Goal: Information Seeking & Learning: Learn about a topic

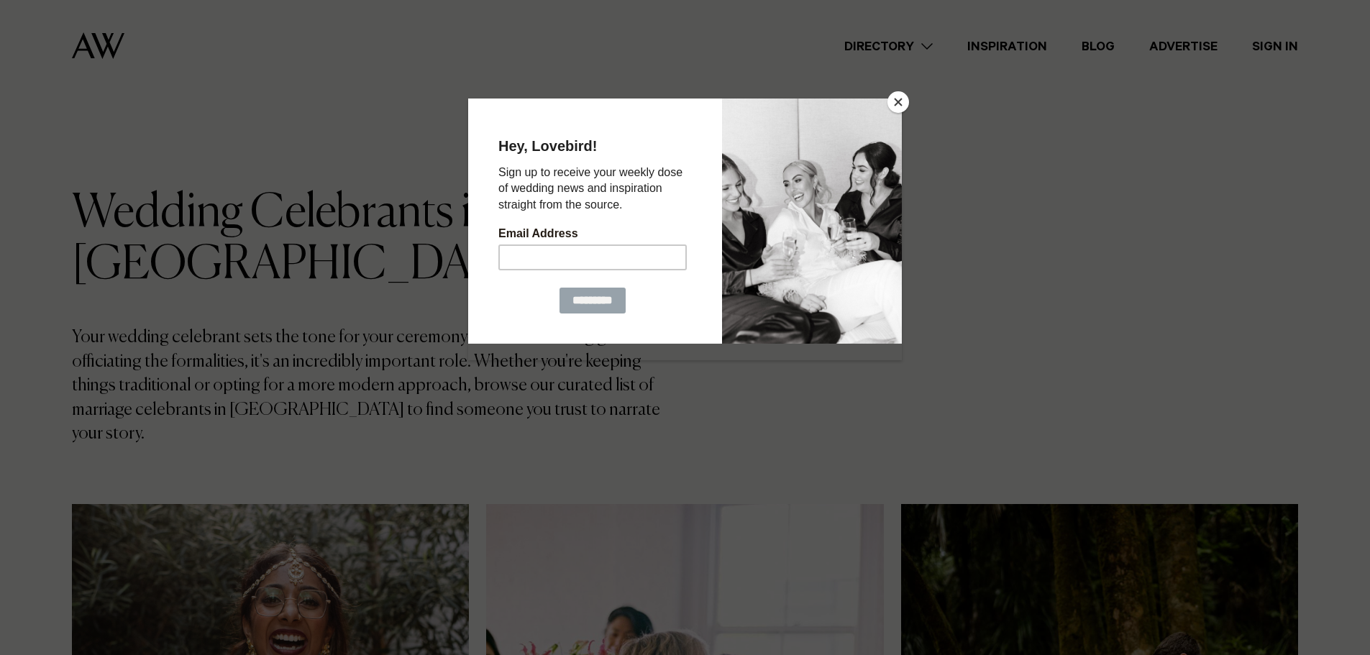
click at [894, 105] on button "Close" at bounding box center [899, 102] width 22 height 22
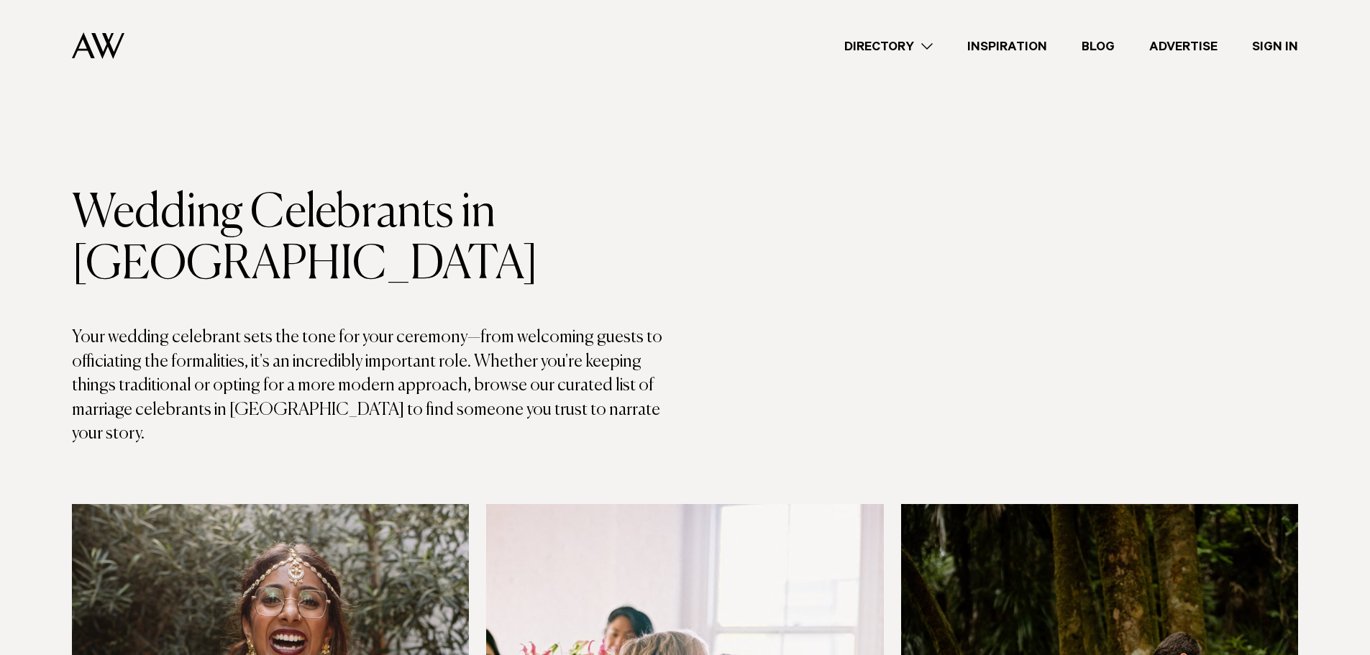
click at [889, 48] on link "Directory" at bounding box center [888, 46] width 123 height 19
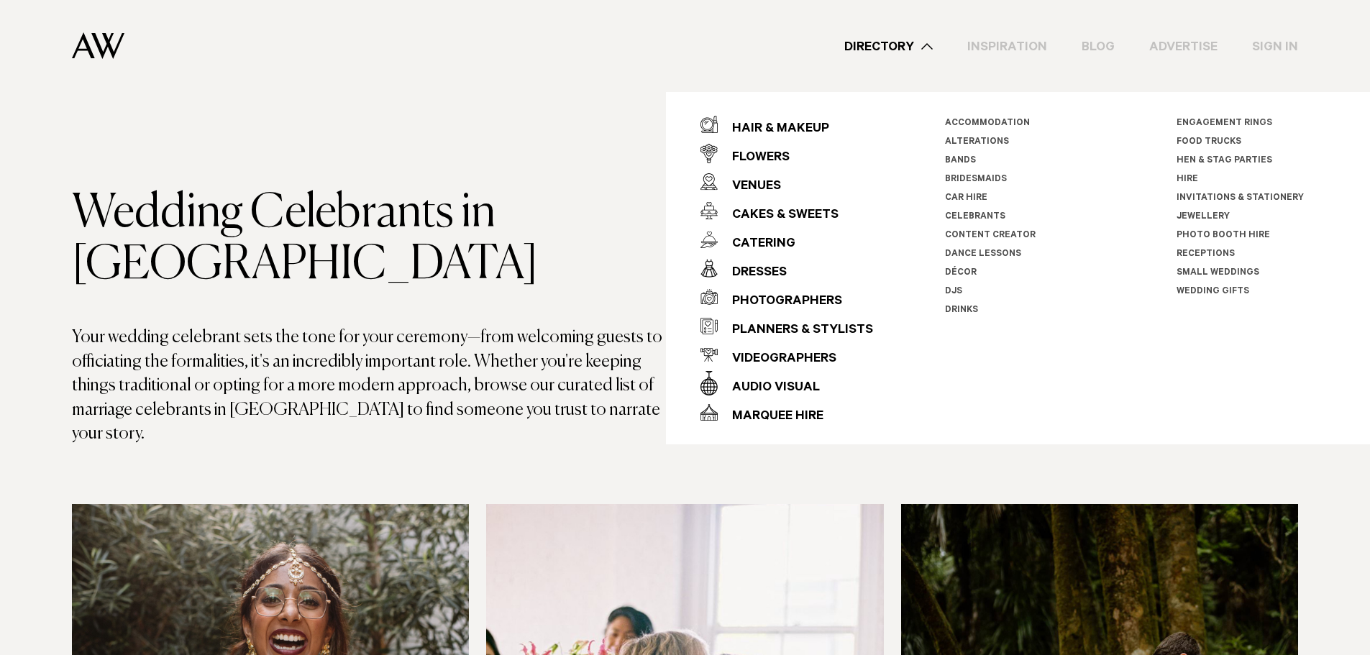
click at [978, 214] on link "Celebrants" at bounding box center [975, 217] width 60 height 10
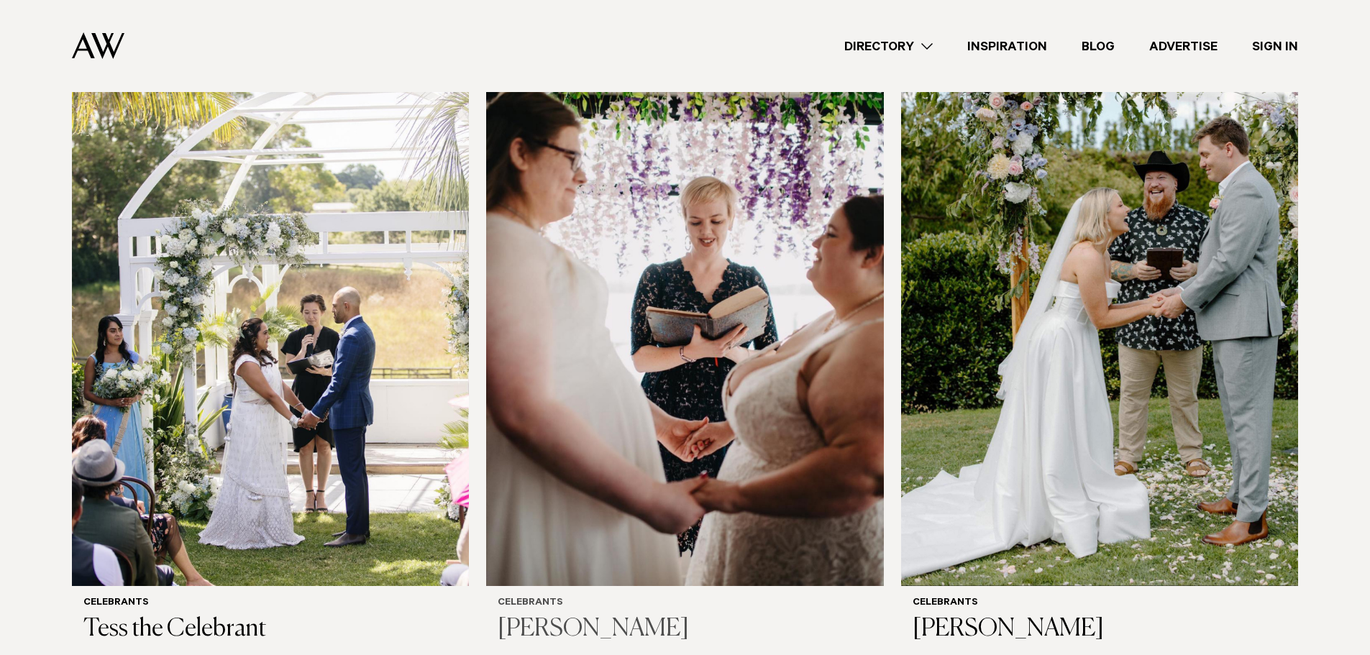
scroll to position [1798, 0]
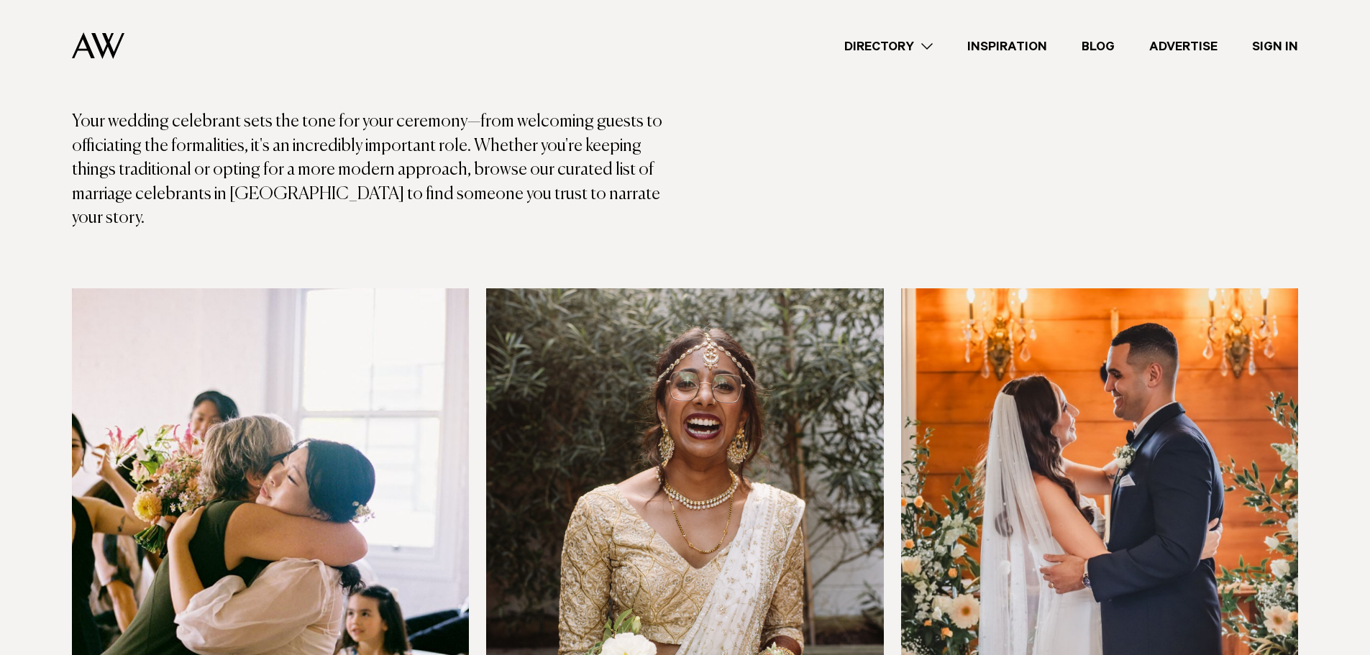
scroll to position [144, 0]
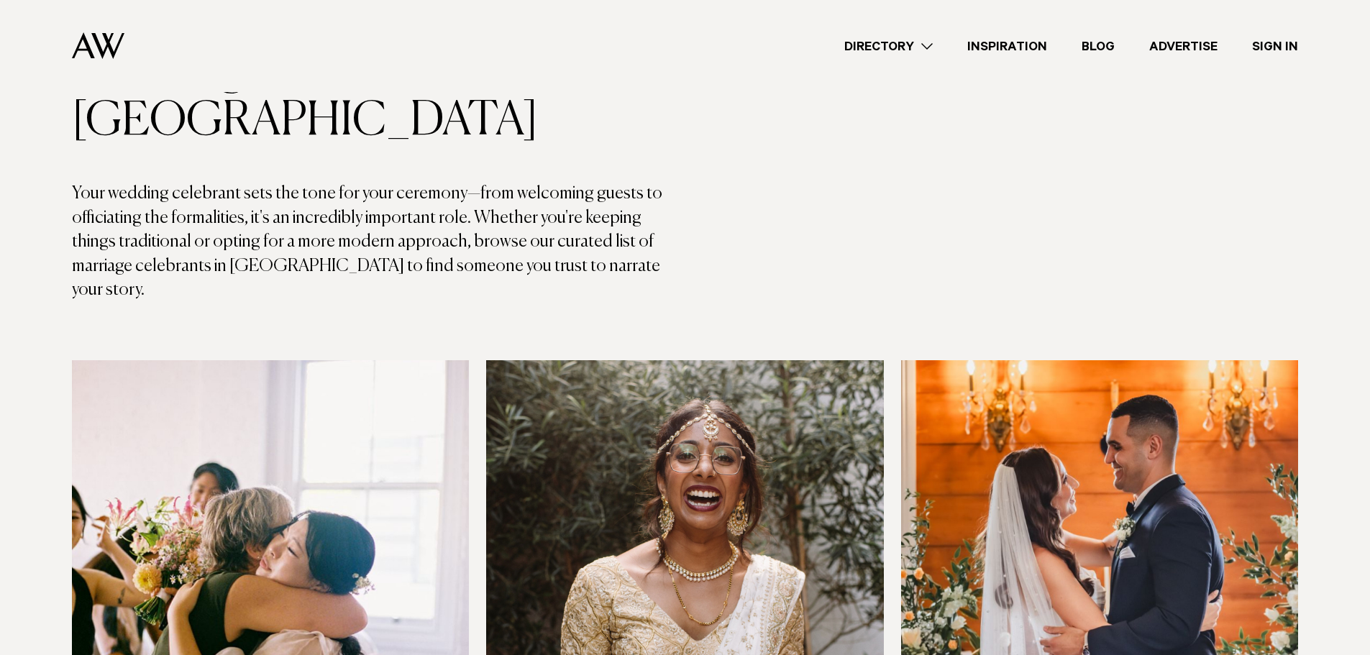
click at [410, 182] on p "Your wedding celebrant sets the tone for your ceremony—from welcoming guests to…" at bounding box center [379, 242] width 614 height 121
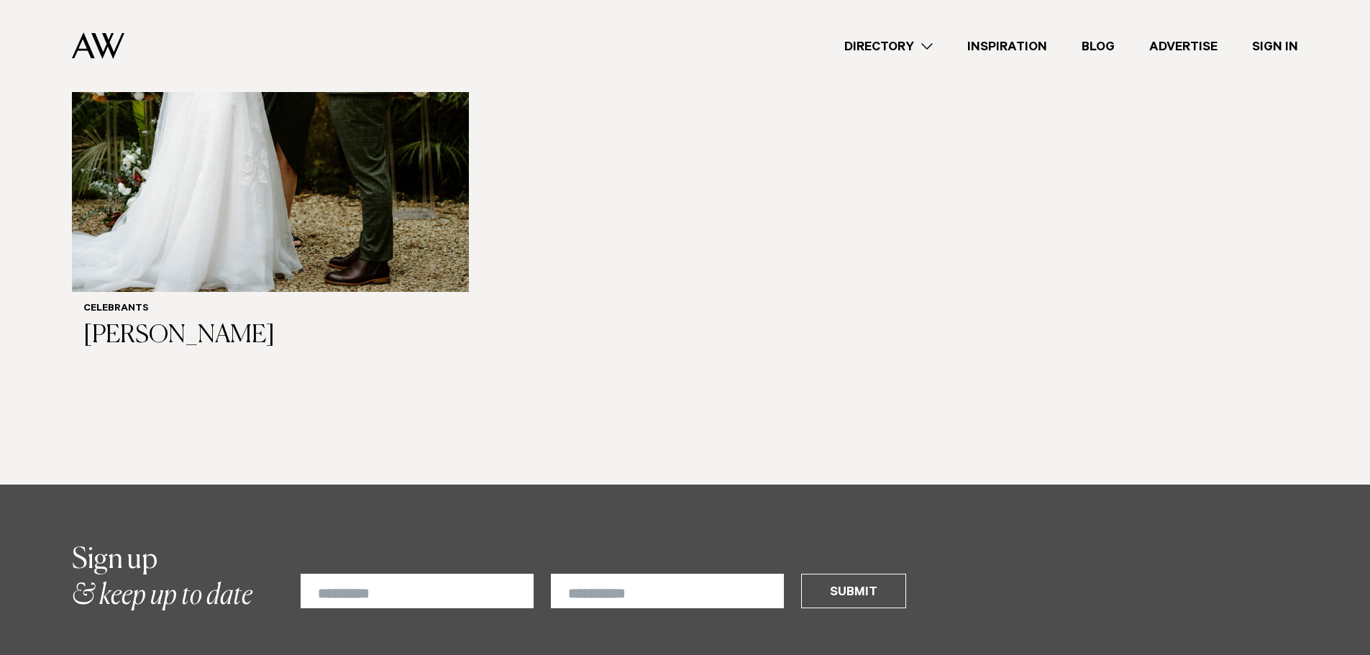
scroll to position [3165, 0]
